Goal: Information Seeking & Learning: Find specific fact

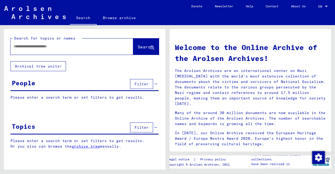
click at [71, 49] on input "text" at bounding box center [66, 46] width 104 height 5
type input "**********"
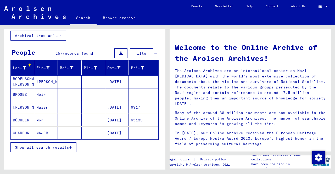
scroll to position [54, 0]
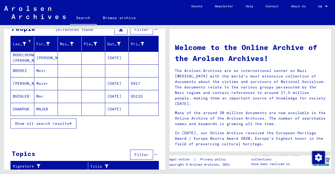
click at [67, 126] on button "Show all search results" at bounding box center [43, 123] width 66 height 10
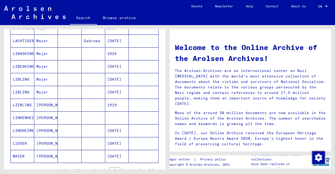
scroll to position [316, 0]
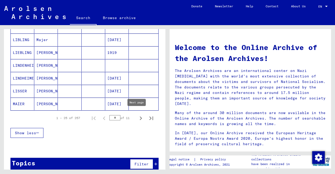
click at [137, 116] on icon "Next page" at bounding box center [140, 118] width 7 height 7
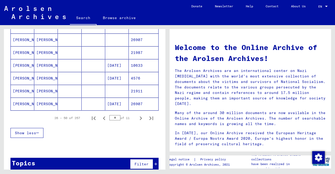
click at [137, 116] on icon "Next page" at bounding box center [140, 118] width 7 height 7
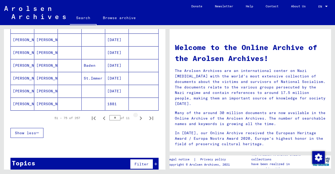
click at [137, 116] on icon "Next page" at bounding box center [140, 118] width 7 height 7
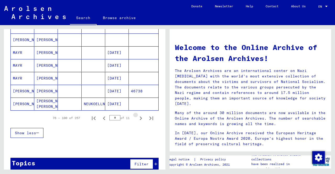
click at [137, 116] on icon "Next page" at bounding box center [140, 118] width 7 height 7
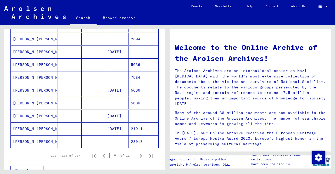
scroll to position [320, 0]
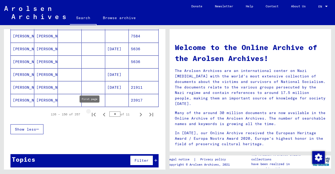
click at [92, 114] on icon "First page" at bounding box center [94, 115] width 4 height 4
type input "*"
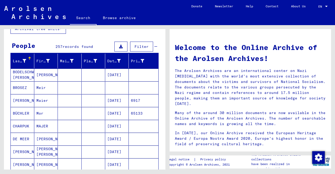
scroll to position [0, 0]
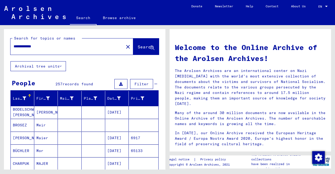
click at [21, 48] on input "**********" at bounding box center [66, 46] width 104 height 5
type input "**********"
click at [107, 98] on div "Date of Birth" at bounding box center [113, 98] width 13 height 5
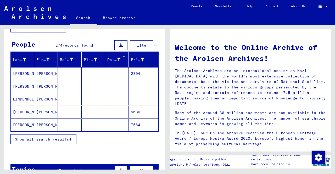
scroll to position [78, 0]
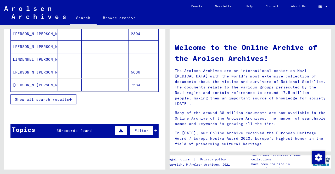
click at [45, 97] on span "Show all search results" at bounding box center [42, 99] width 54 height 5
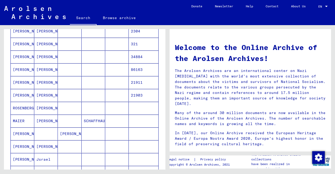
scroll to position [340, 0]
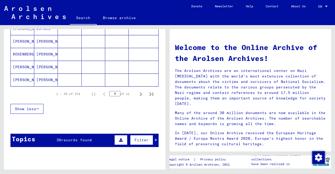
click at [97, 76] on mat-cell at bounding box center [94, 79] width 24 height 13
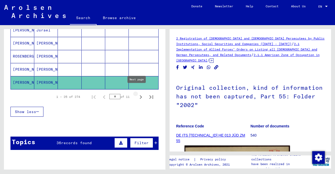
click at [138, 93] on icon "Next page" at bounding box center [140, 96] width 7 height 7
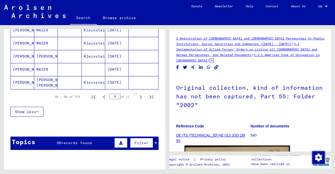
click at [138, 93] on icon "Next page" at bounding box center [140, 96] width 7 height 7
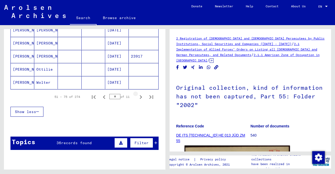
click at [138, 93] on icon "Next page" at bounding box center [140, 96] width 7 height 7
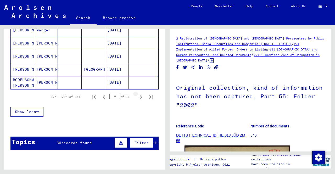
click at [138, 93] on icon "Next page" at bounding box center [140, 96] width 7 height 7
click at [119, 78] on mat-cell "[DATE]" at bounding box center [117, 82] width 24 height 13
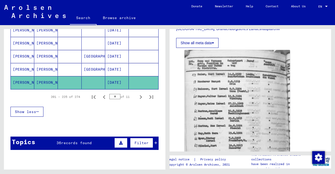
scroll to position [157, 0]
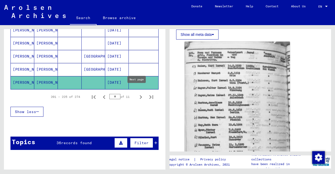
click at [137, 93] on icon "Next page" at bounding box center [140, 96] width 7 height 7
type input "**"
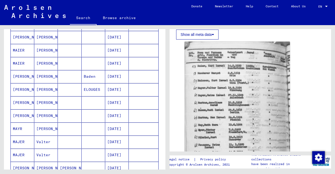
scroll to position [134, 0]
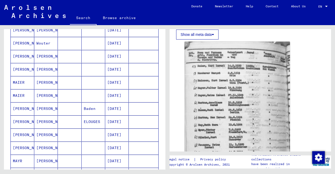
click at [39, 106] on mat-cell "[PERSON_NAME]" at bounding box center [46, 108] width 24 height 13
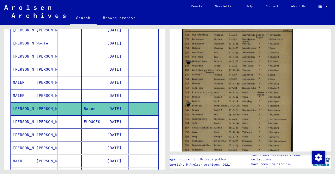
scroll to position [157, 0]
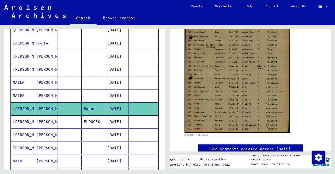
click at [76, 94] on mat-cell at bounding box center [70, 95] width 24 height 13
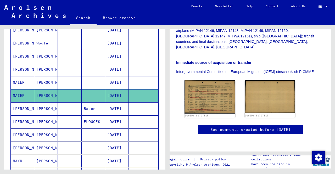
scroll to position [157, 0]
click at [75, 82] on mat-cell at bounding box center [70, 82] width 24 height 13
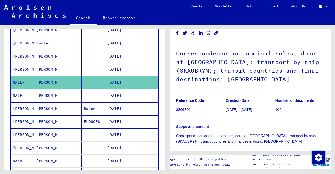
scroll to position [26, 0]
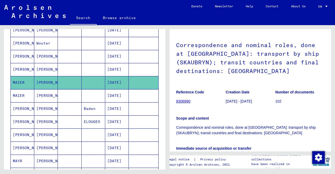
click at [66, 70] on mat-cell at bounding box center [70, 69] width 24 height 13
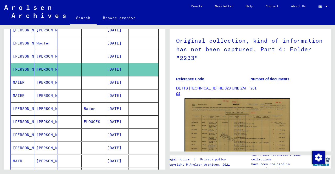
scroll to position [52, 0]
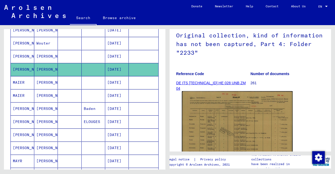
click at [232, 115] on img at bounding box center [237, 130] width 111 height 78
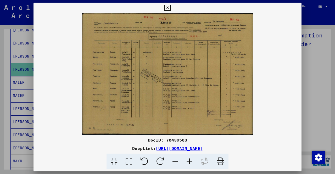
click at [0, 89] on div at bounding box center [167, 87] width 335 height 174
